Goal: Information Seeking & Learning: Compare options

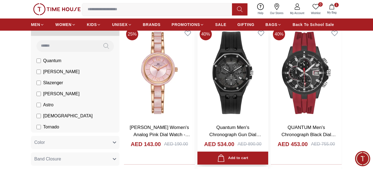
scroll to position [110, 0]
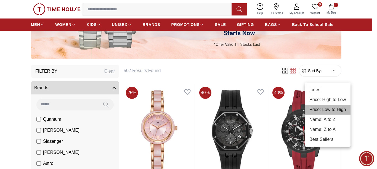
click at [330, 110] on li "Price: Low to High" at bounding box center [328, 110] width 46 height 10
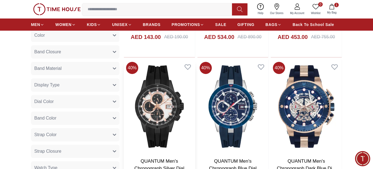
scroll to position [304, 0]
